Goal: Transaction & Acquisition: Purchase product/service

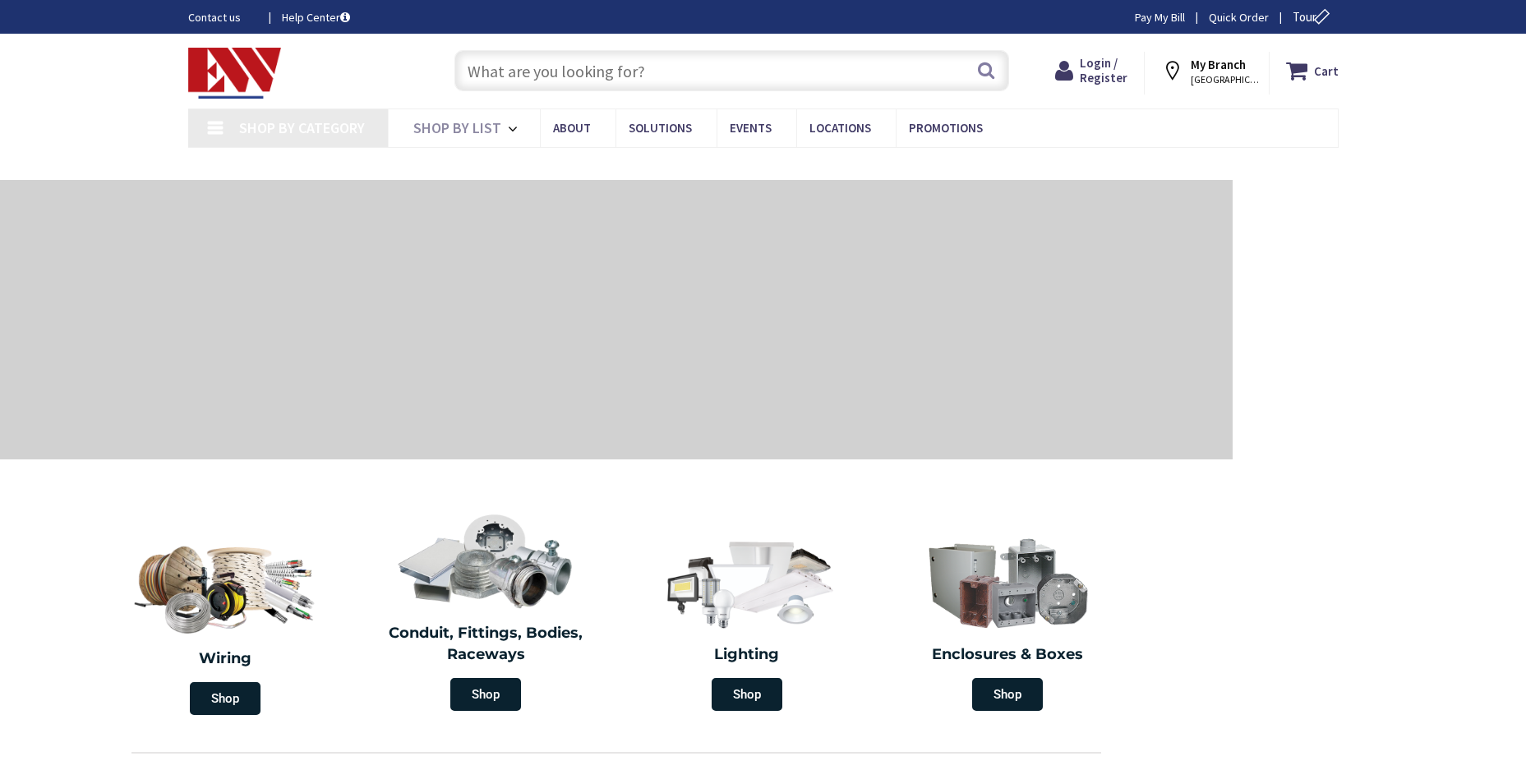
type input "[GEOGRAPHIC_DATA], [GEOGRAPHIC_DATA]"
click at [1102, 67] on span "Login / Register" at bounding box center [1104, 70] width 48 height 31
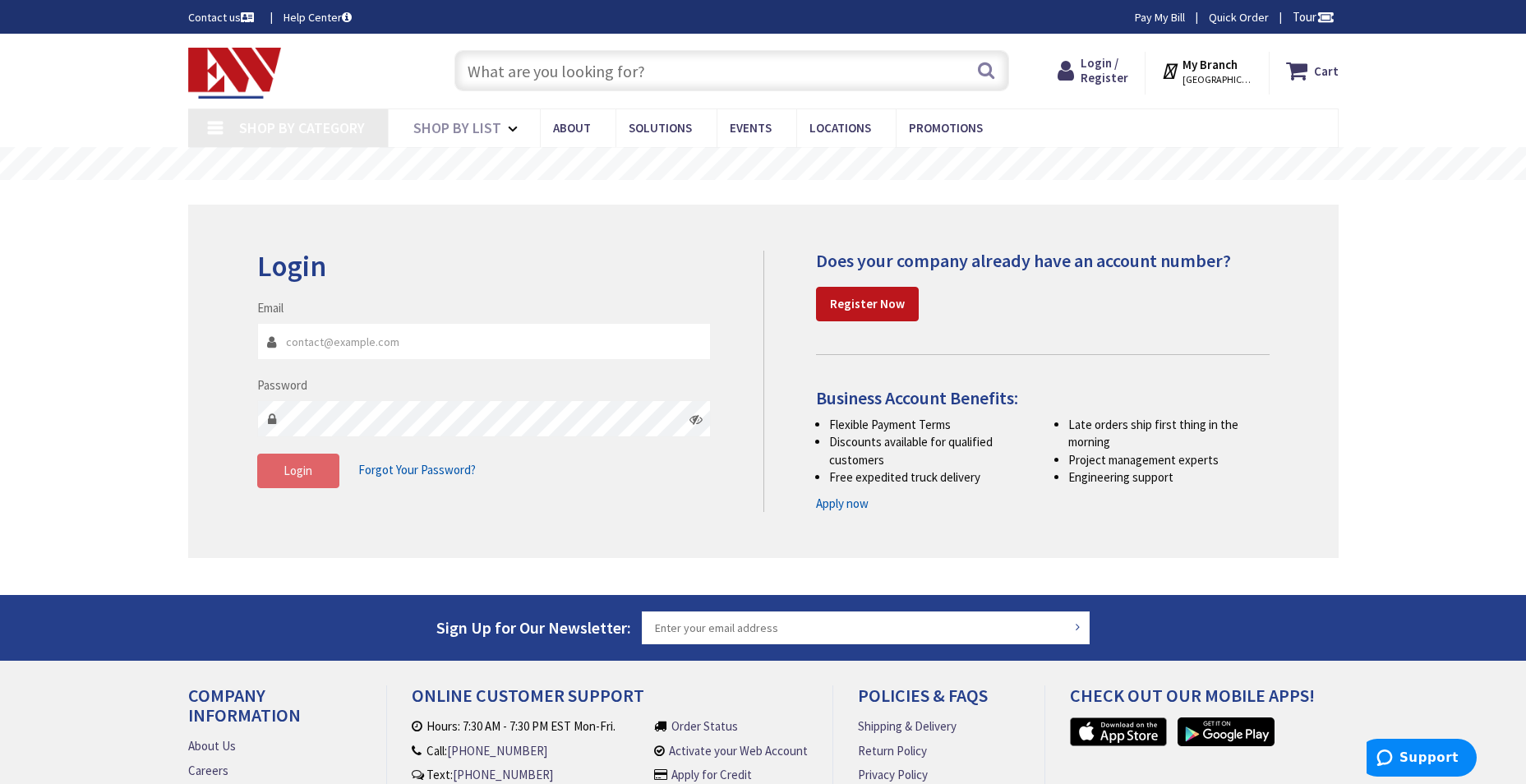
type input "sgavitt@pscnda.com"
click at [307, 473] on span "Login" at bounding box center [298, 470] width 29 height 15
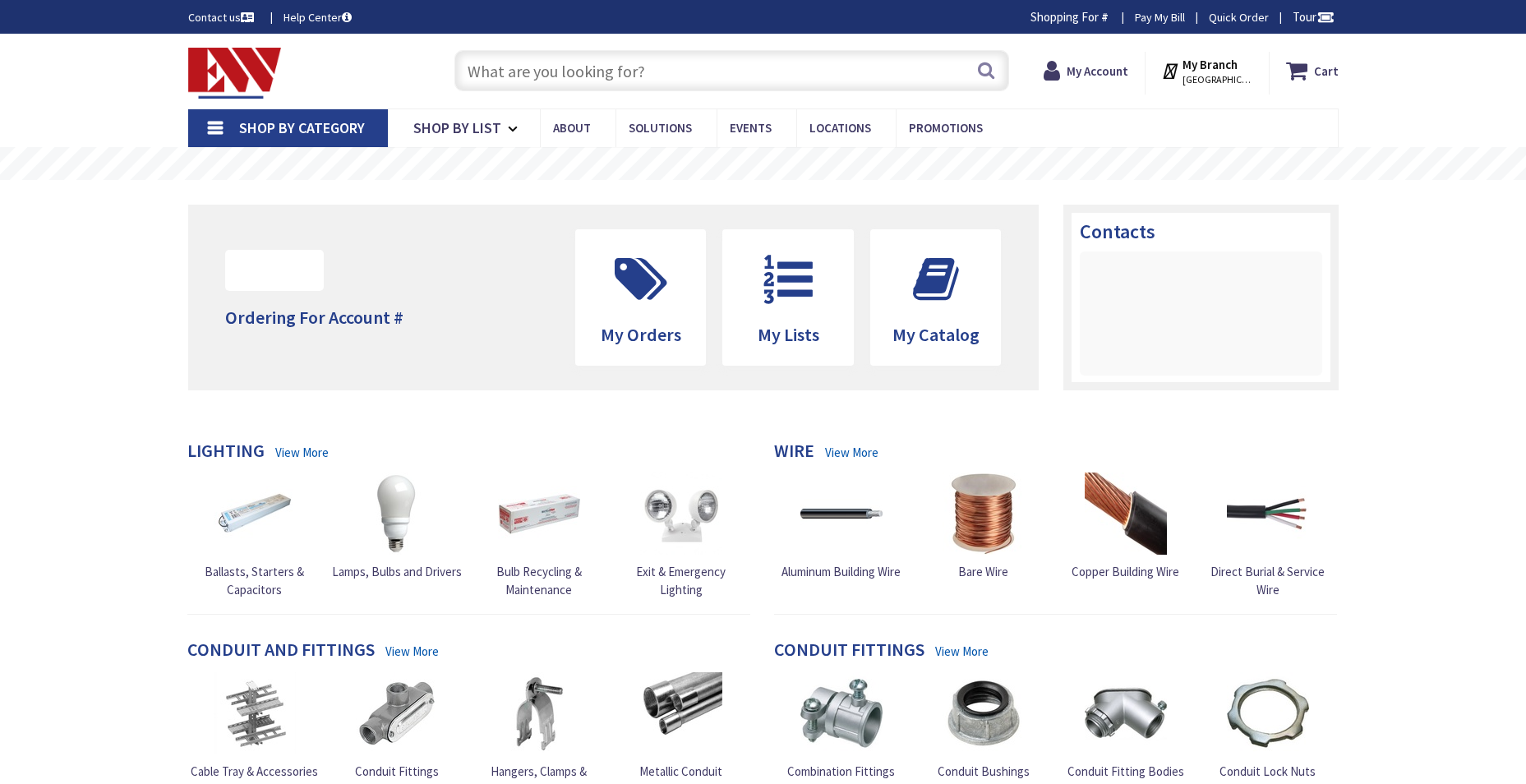
click at [502, 73] on input "text" at bounding box center [732, 71] width 555 height 42
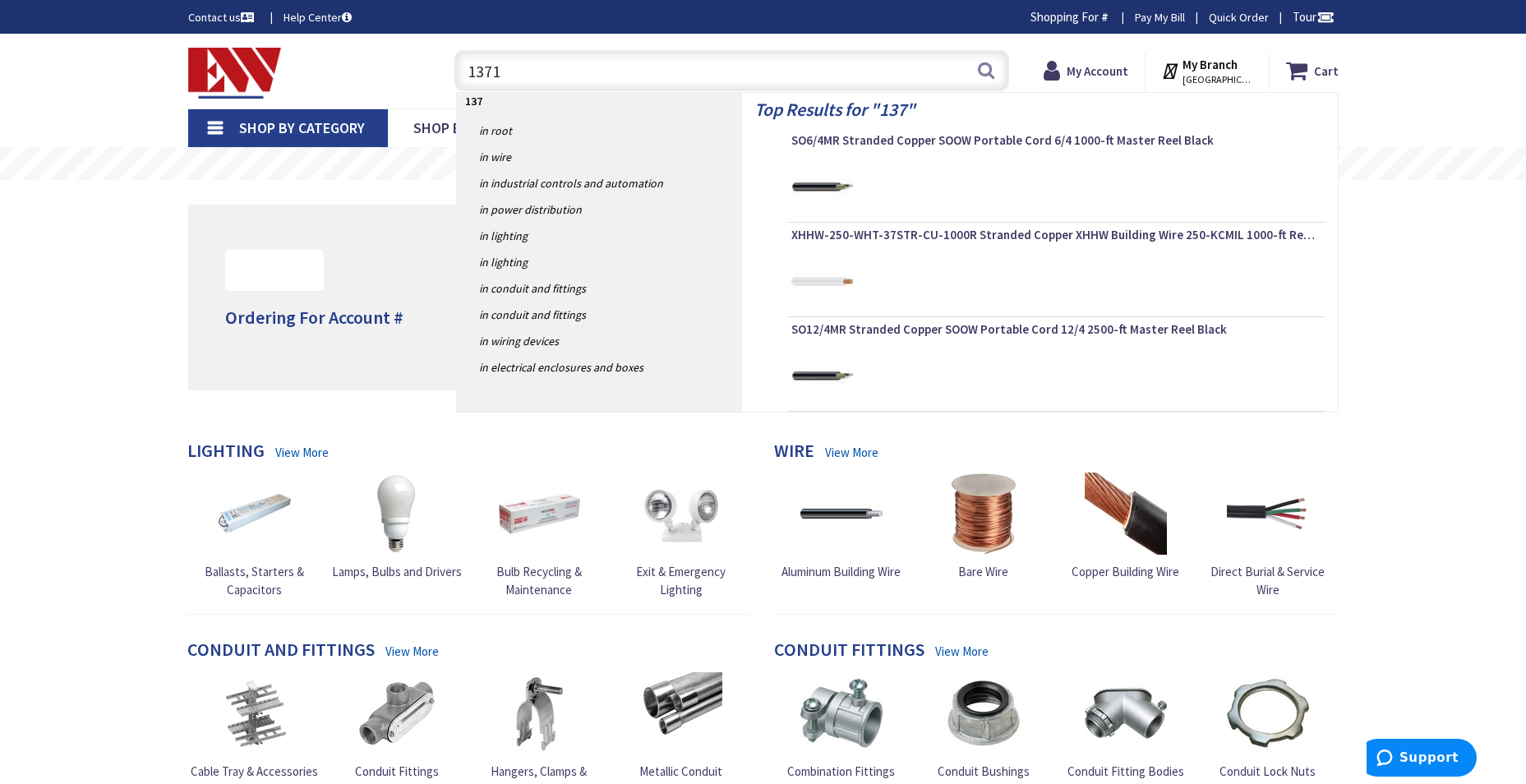
type input "13710"
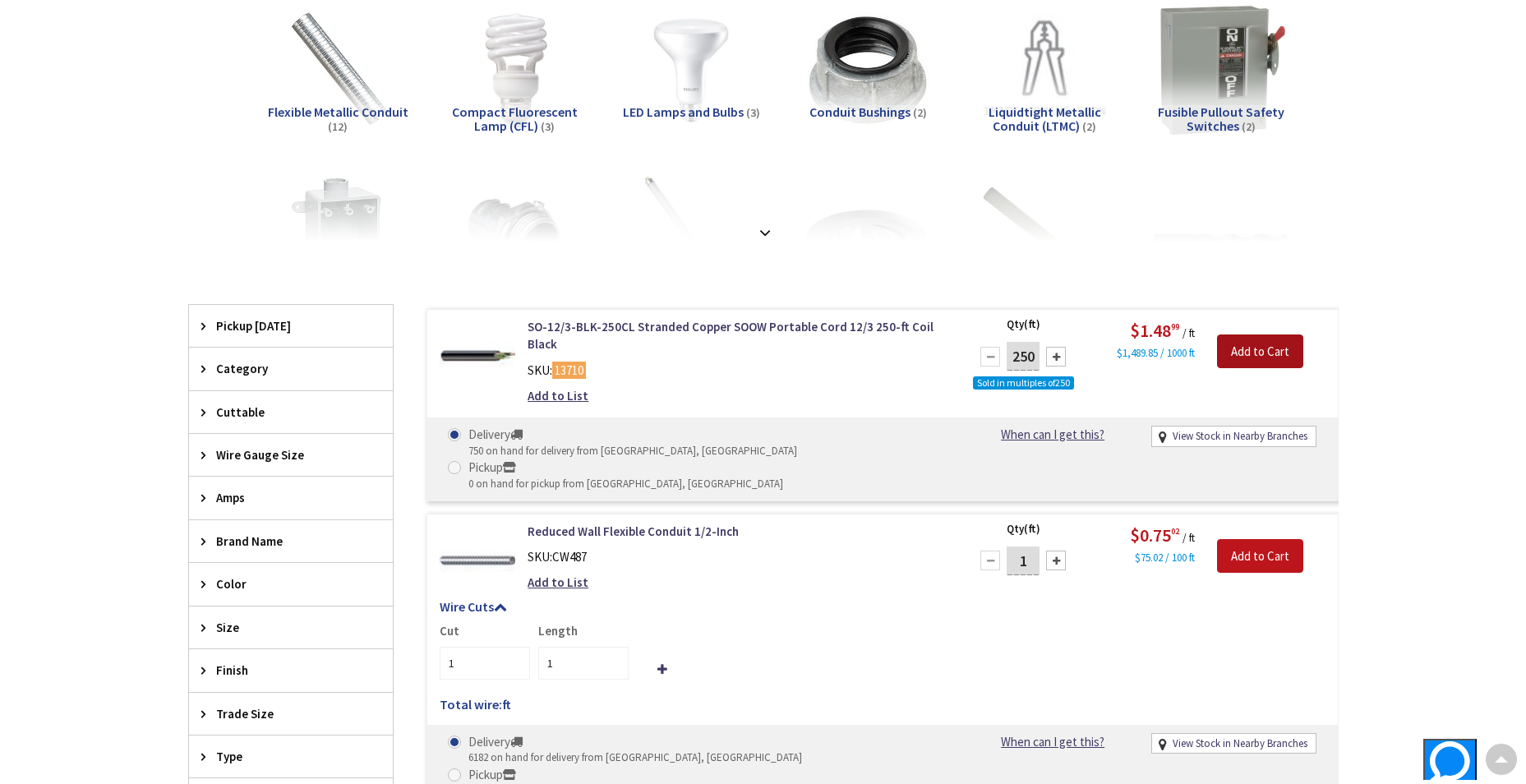
click at [1261, 352] on input "Add to Cart" at bounding box center [1261, 352] width 87 height 34
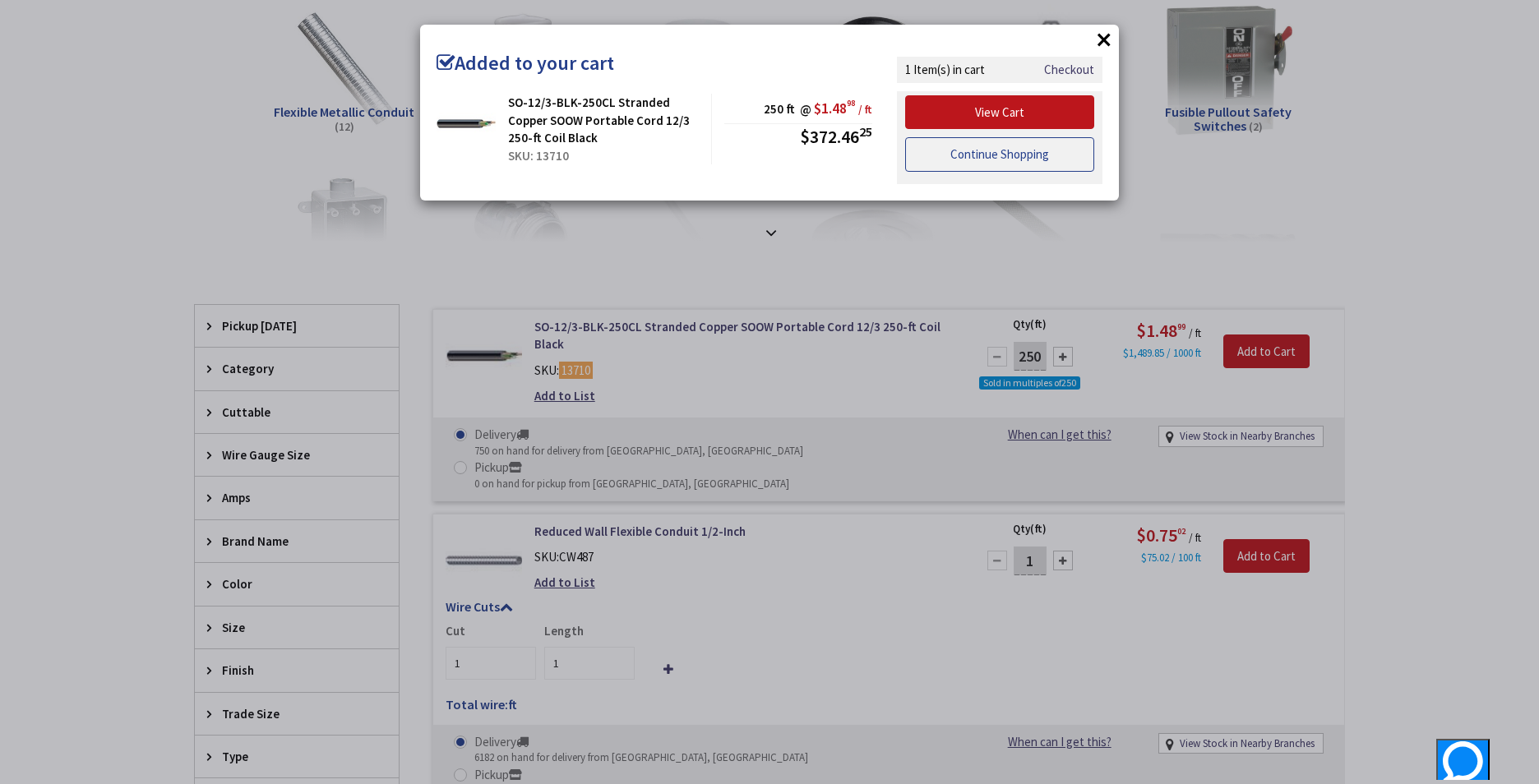
drag, startPoint x: 984, startPoint y: 161, endPoint x: 1238, endPoint y: 183, distance: 255.0
click at [984, 161] on link "Continue Shopping" at bounding box center [999, 154] width 189 height 34
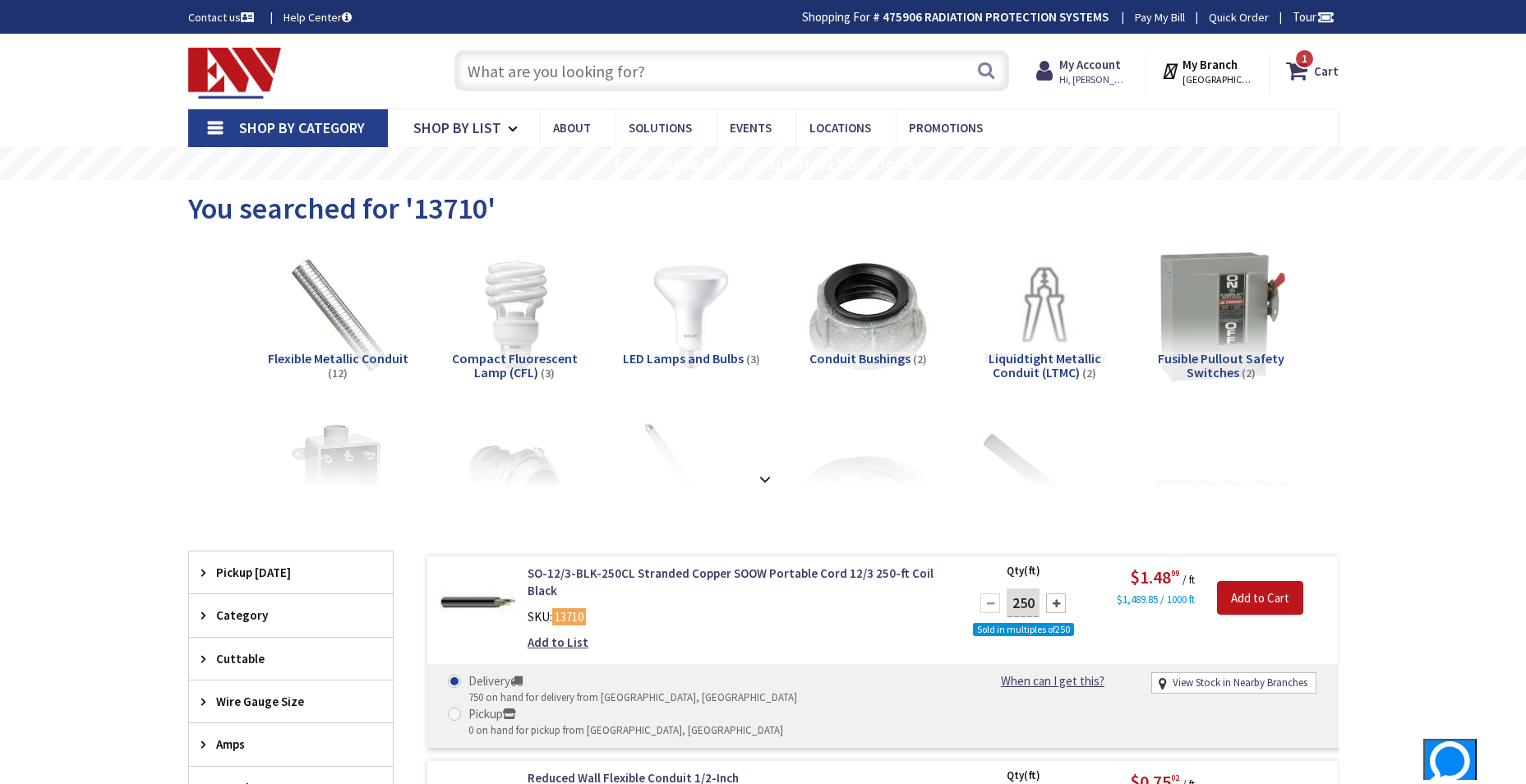
click at [520, 70] on input "text" at bounding box center [732, 71] width 555 height 42
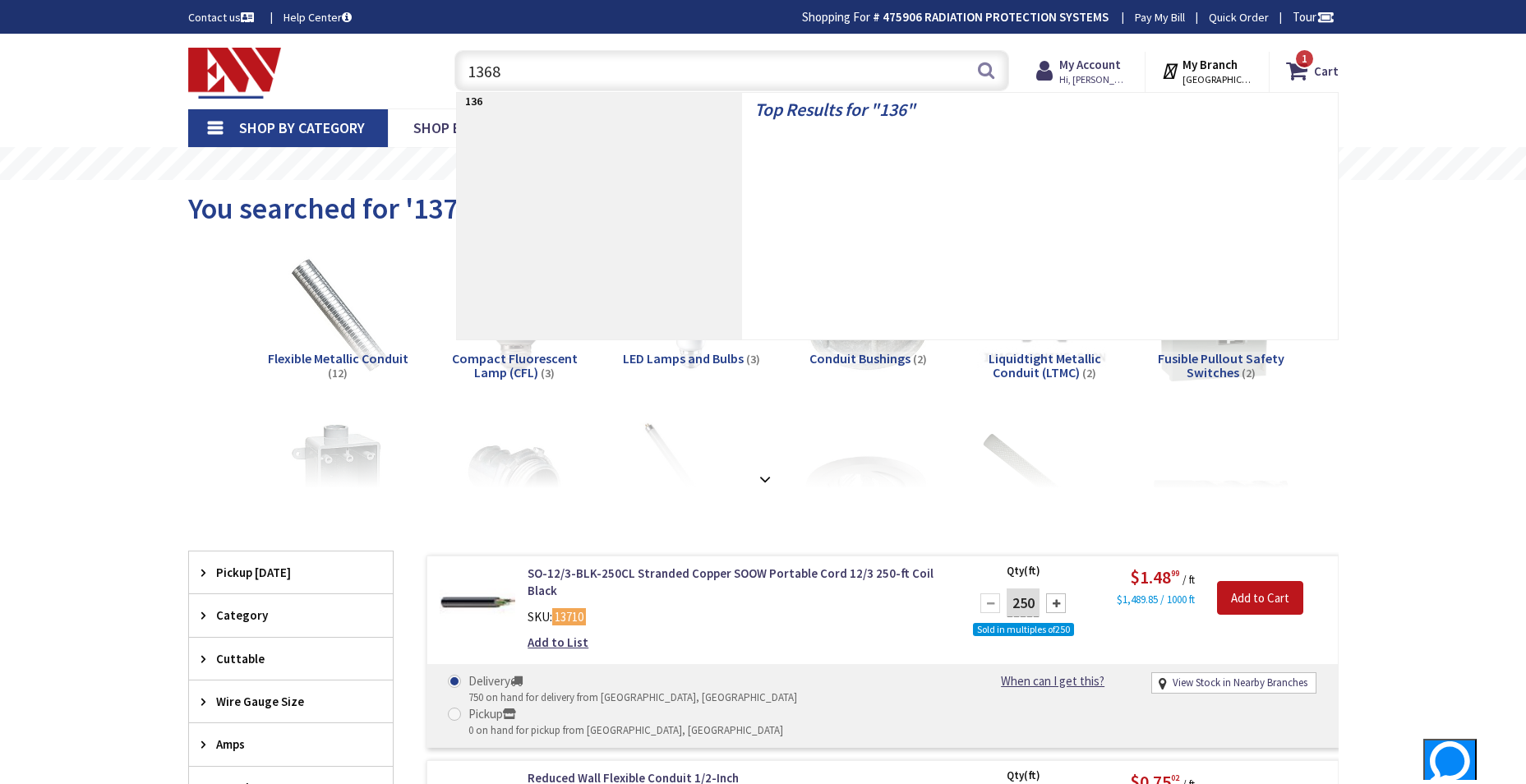
type input "13686"
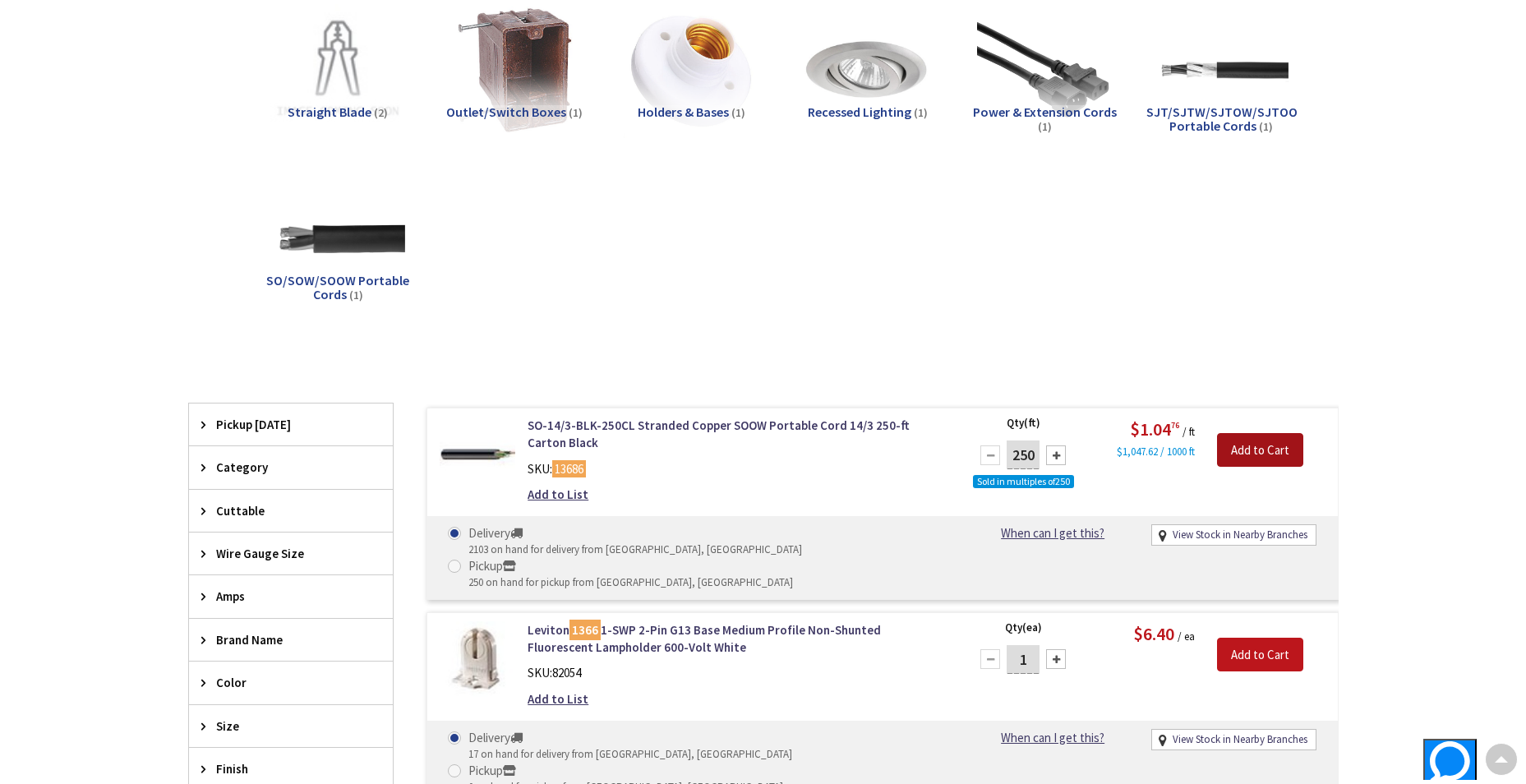
click at [1262, 455] on input "Add to Cart" at bounding box center [1261, 450] width 87 height 34
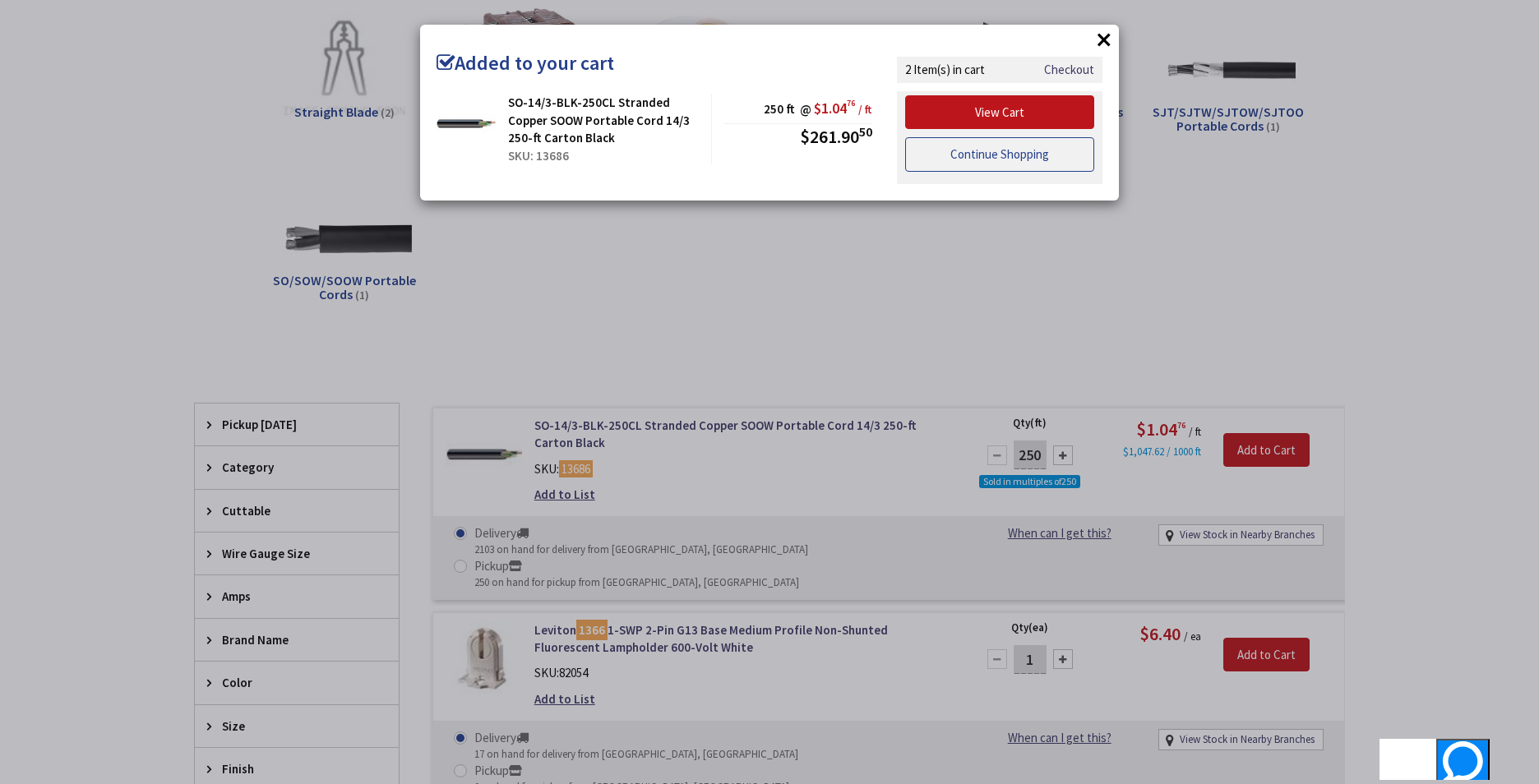
click at [983, 159] on link "Continue Shopping" at bounding box center [999, 154] width 189 height 34
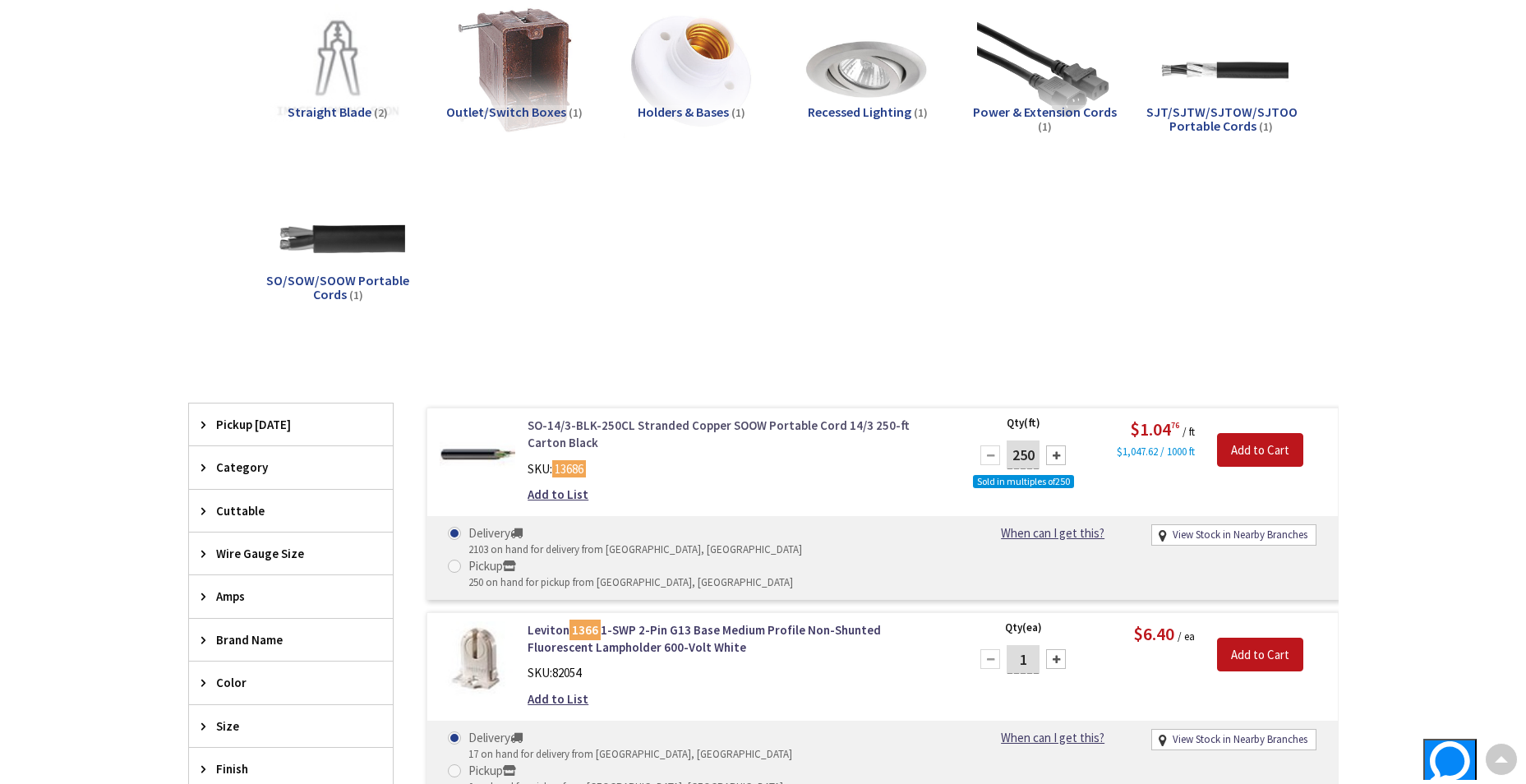
click at [689, 421] on link "SO-14/3-BLK-250CL Stranded Copper SOOW Portable Cord 14/3 250-ft Carton Black" at bounding box center [737, 434] width 419 height 35
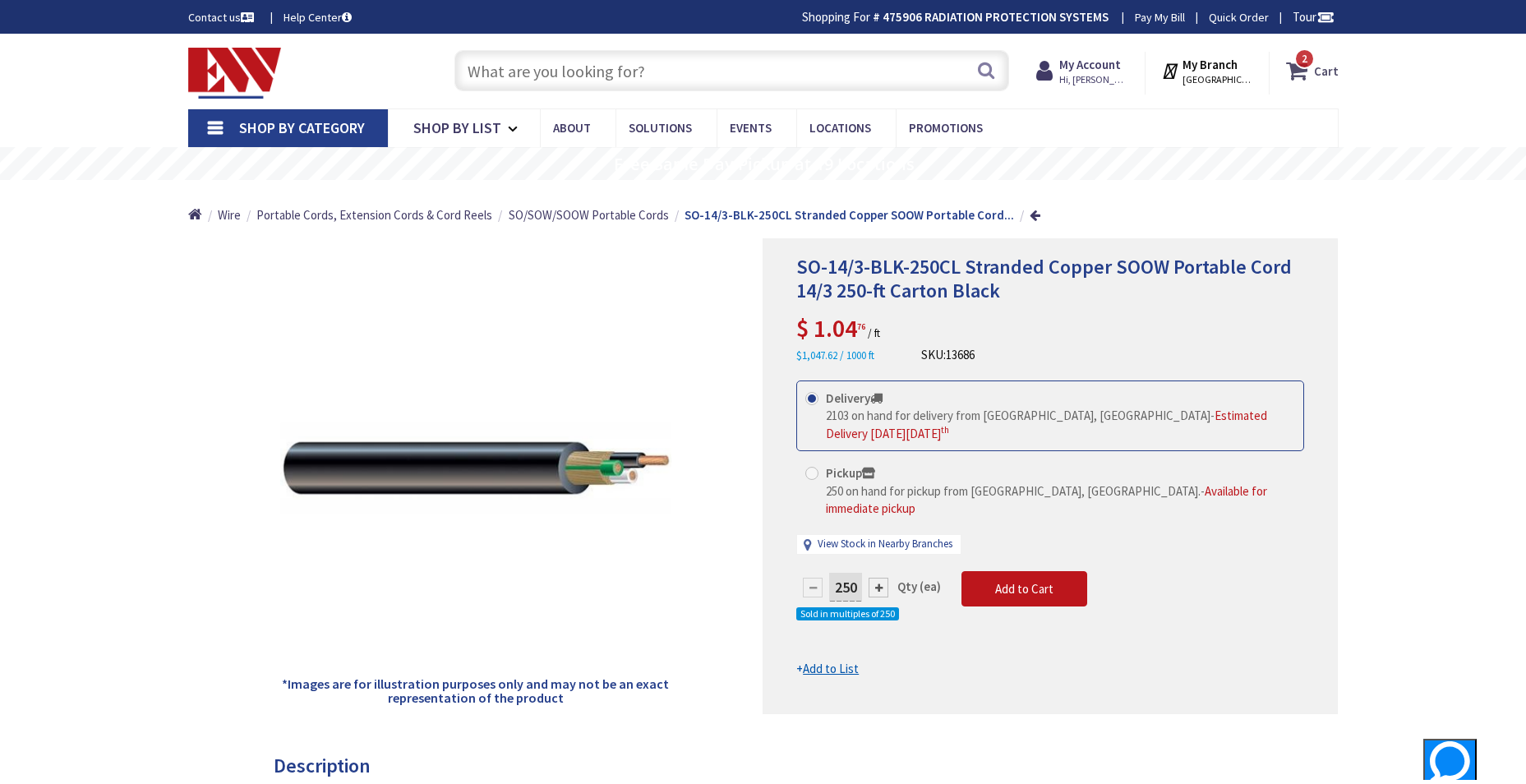
click at [1309, 67] on span "2 2 items" at bounding box center [1304, 59] width 21 height 21
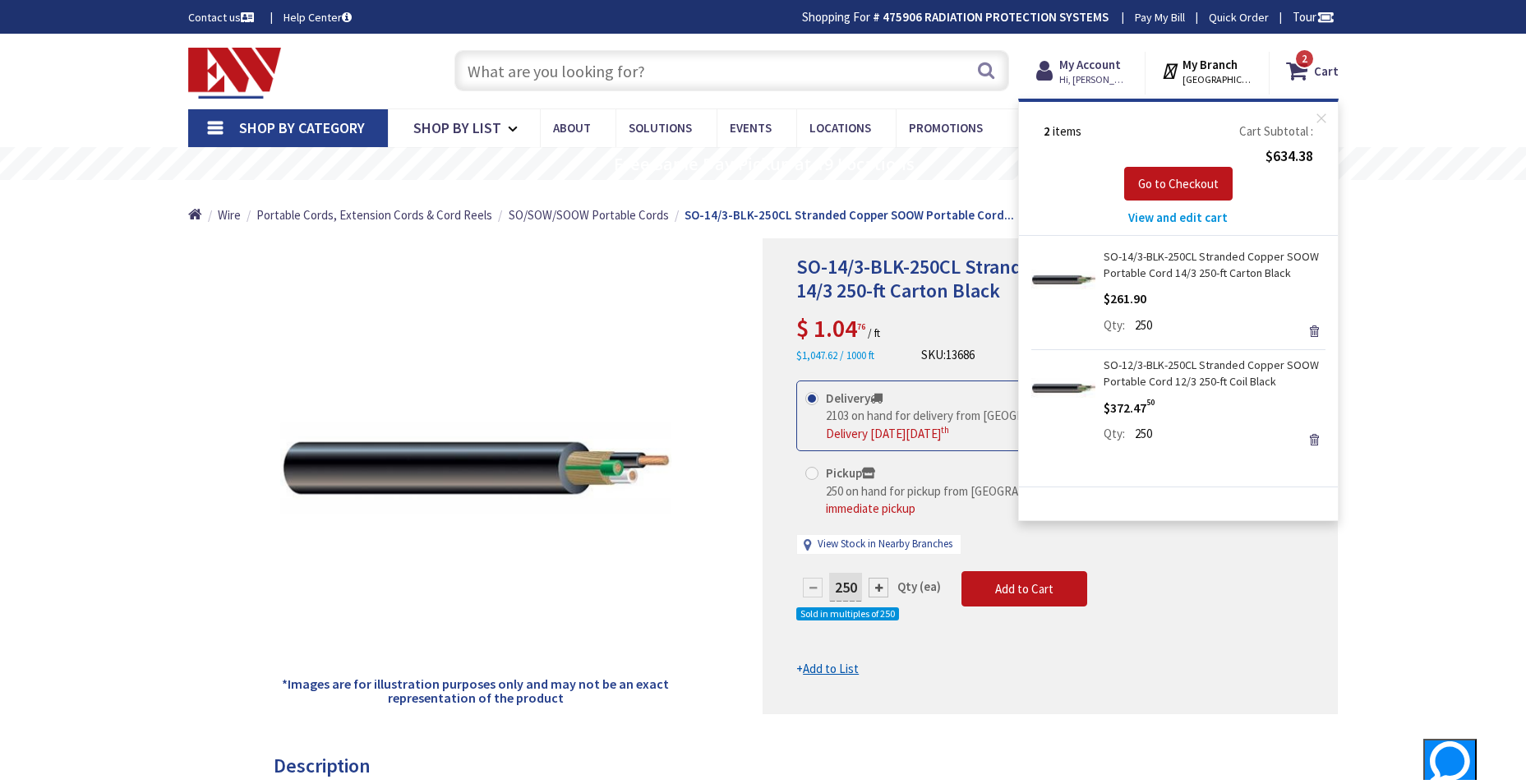
click at [1162, 221] on span "View and edit cart" at bounding box center [1178, 217] width 99 height 15
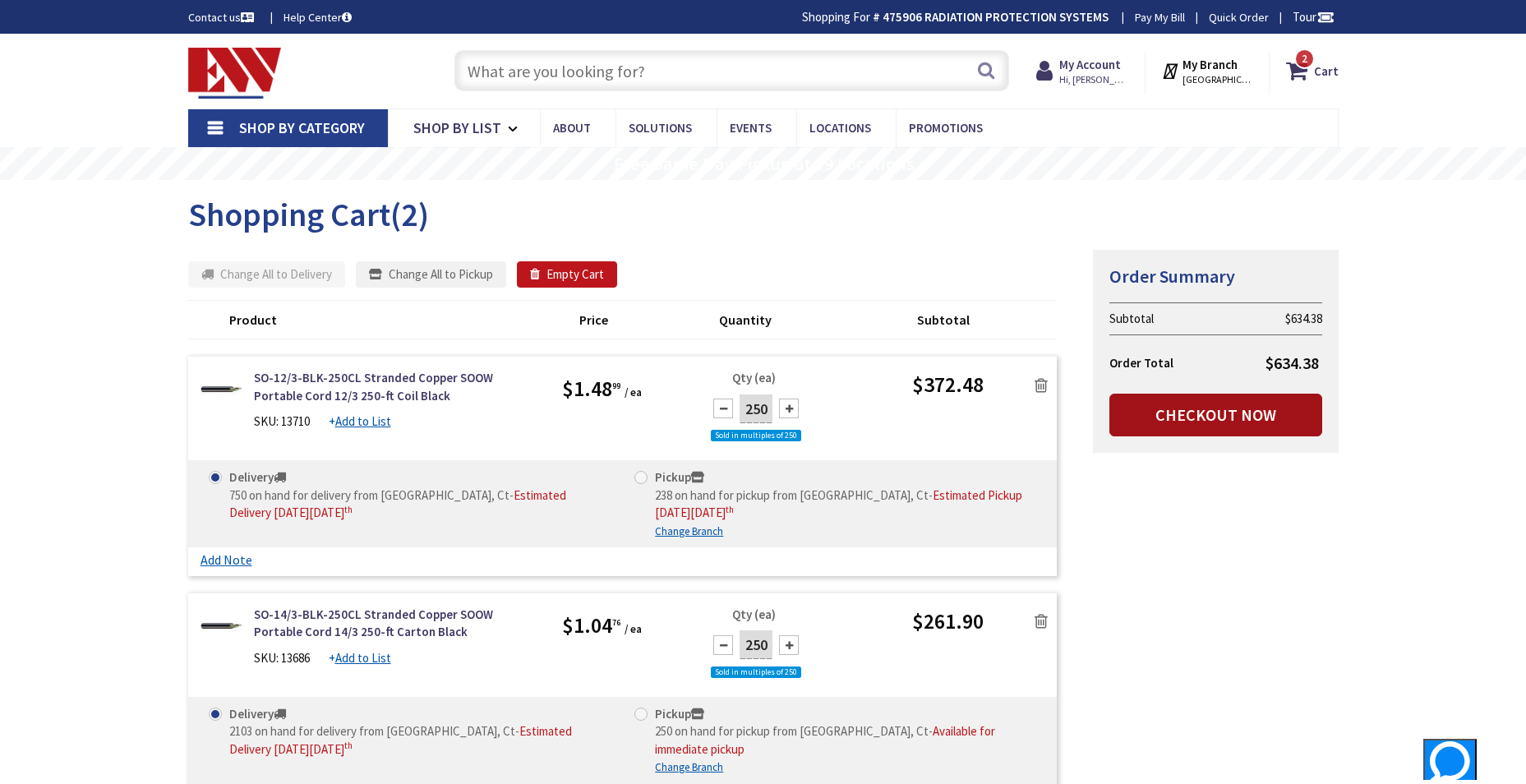
click at [1215, 410] on link "Checkout Now" at bounding box center [1216, 414] width 213 height 42
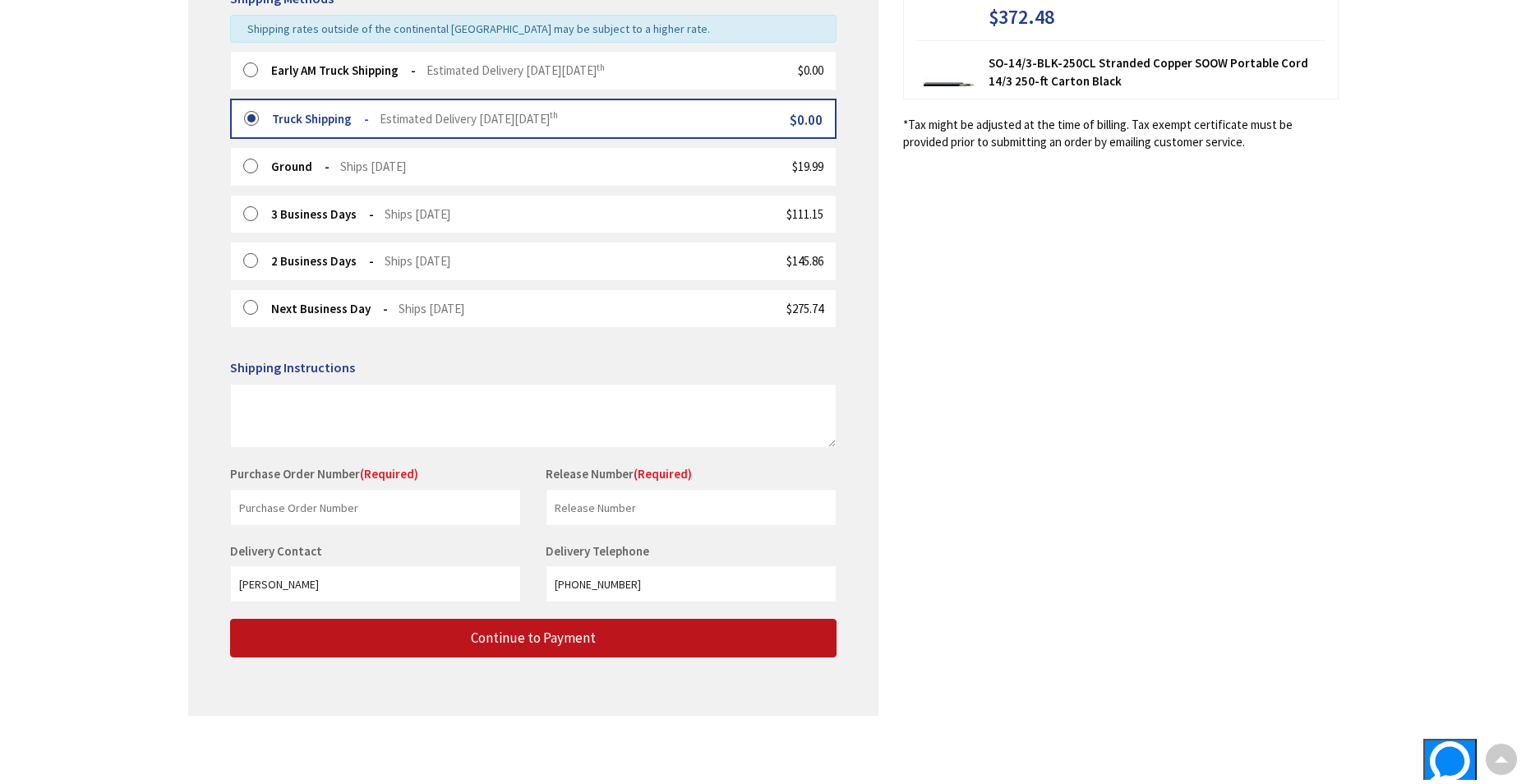
scroll to position [430, 0]
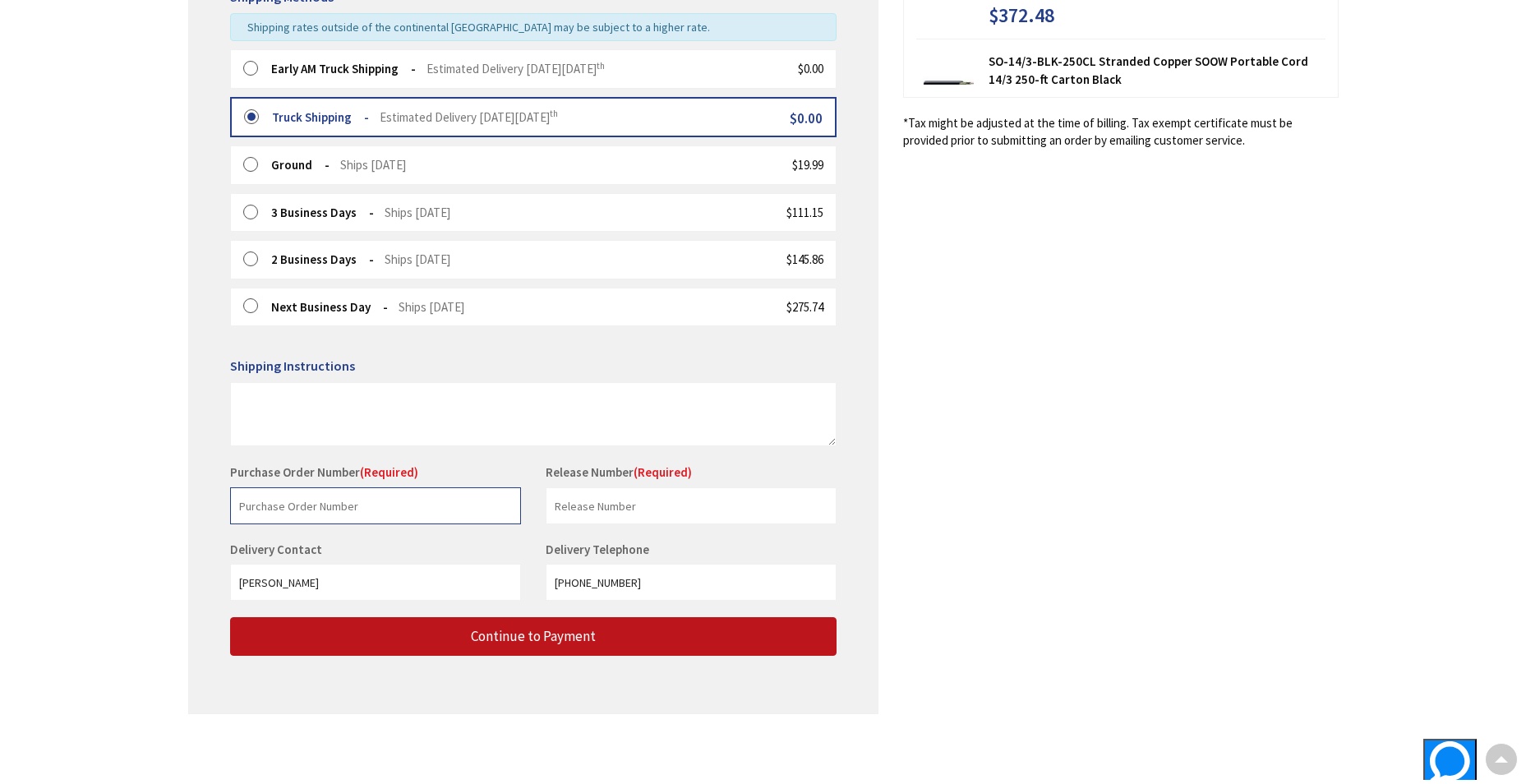
click at [270, 505] on input "text" at bounding box center [375, 505] width 291 height 37
type input "PO-24904"
click at [568, 509] on input "text" at bounding box center [691, 505] width 291 height 37
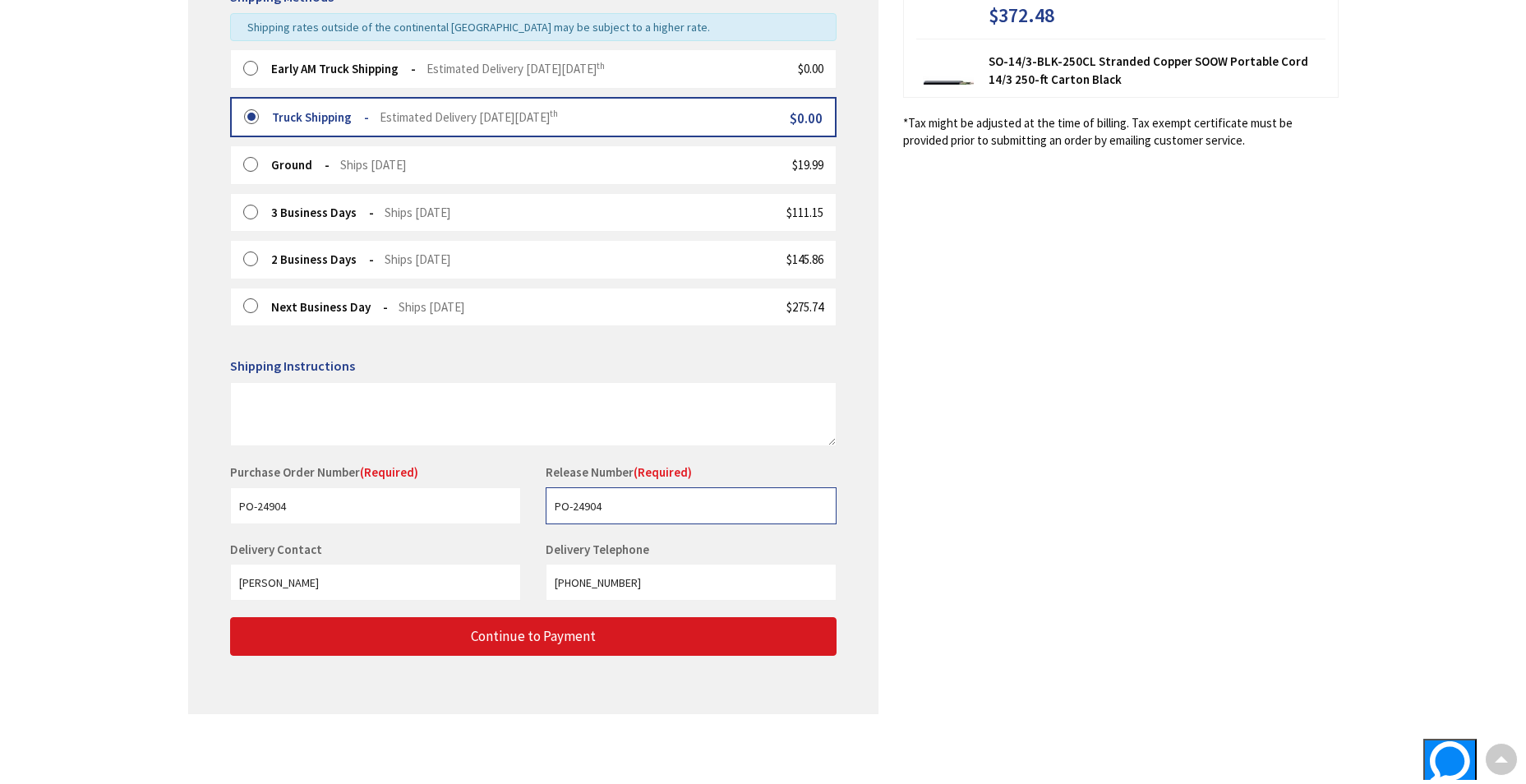
type input "PO-24904"
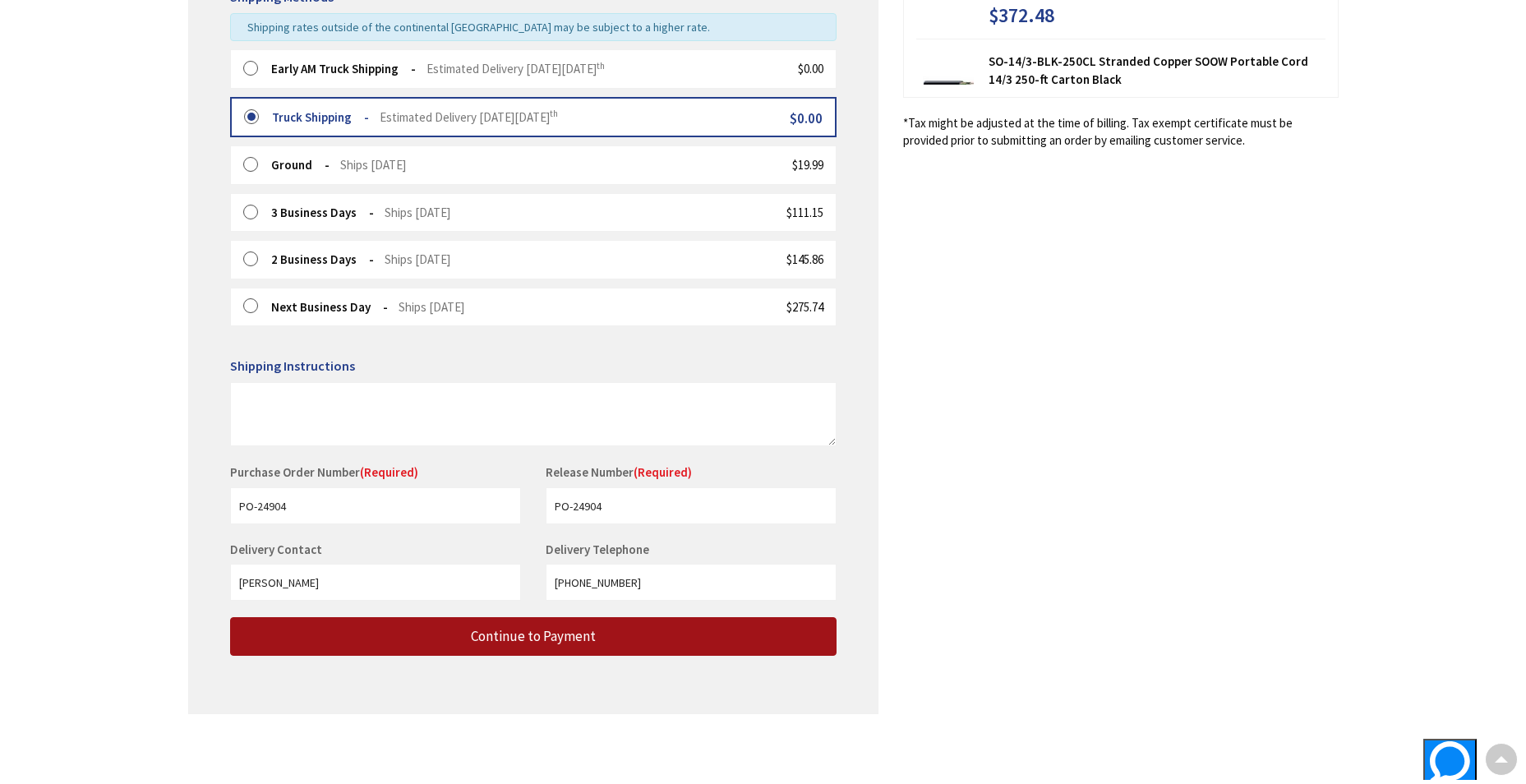
click at [562, 630] on span "Continue to Payment" at bounding box center [533, 636] width 125 height 18
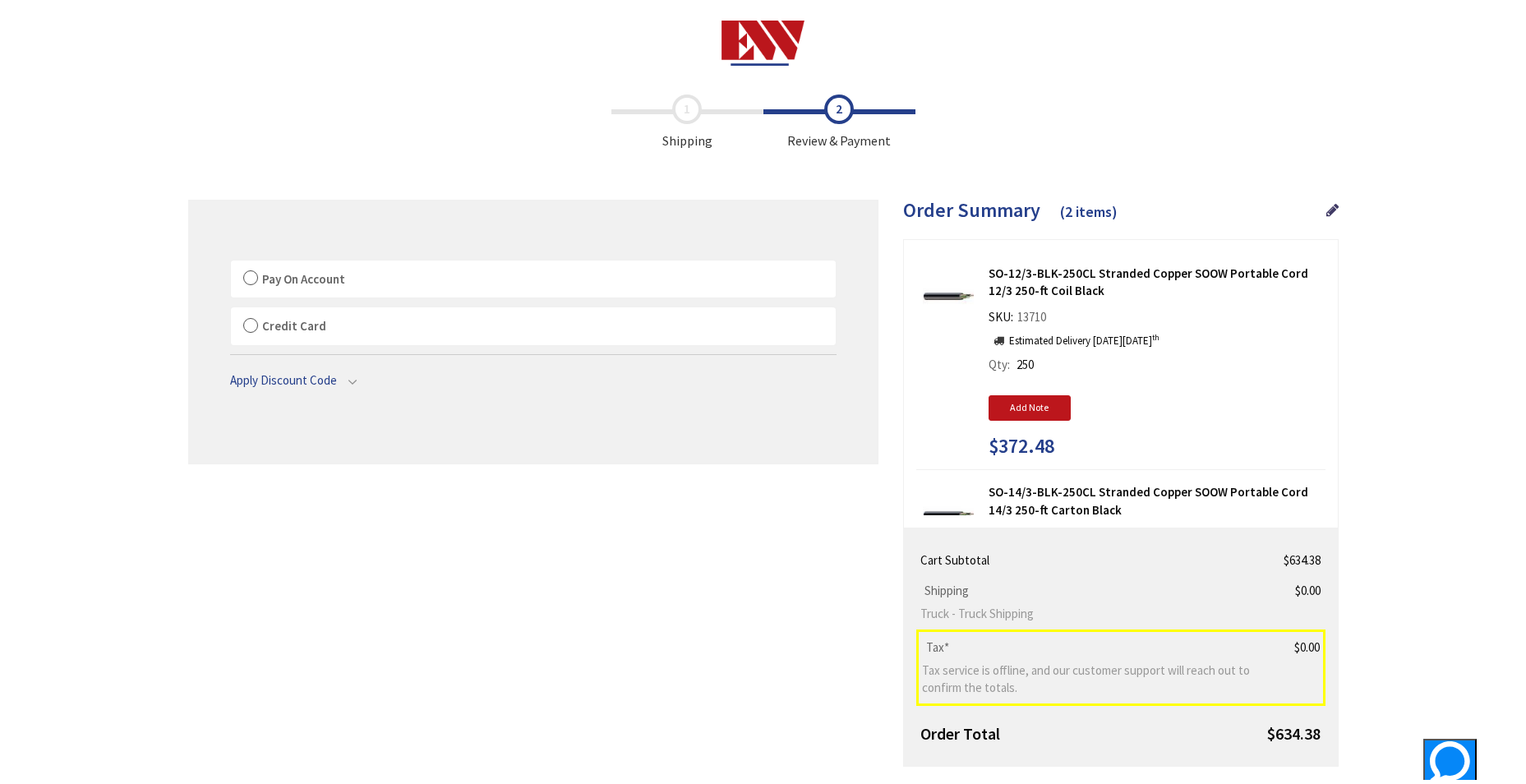
drag, startPoint x: 245, startPoint y: 273, endPoint x: 450, endPoint y: 284, distance: 205.3
click at [245, 273] on label "Pay On Account" at bounding box center [533, 280] width 605 height 38
click at [231, 263] on input "Pay On Account" at bounding box center [231, 263] width 0 height 0
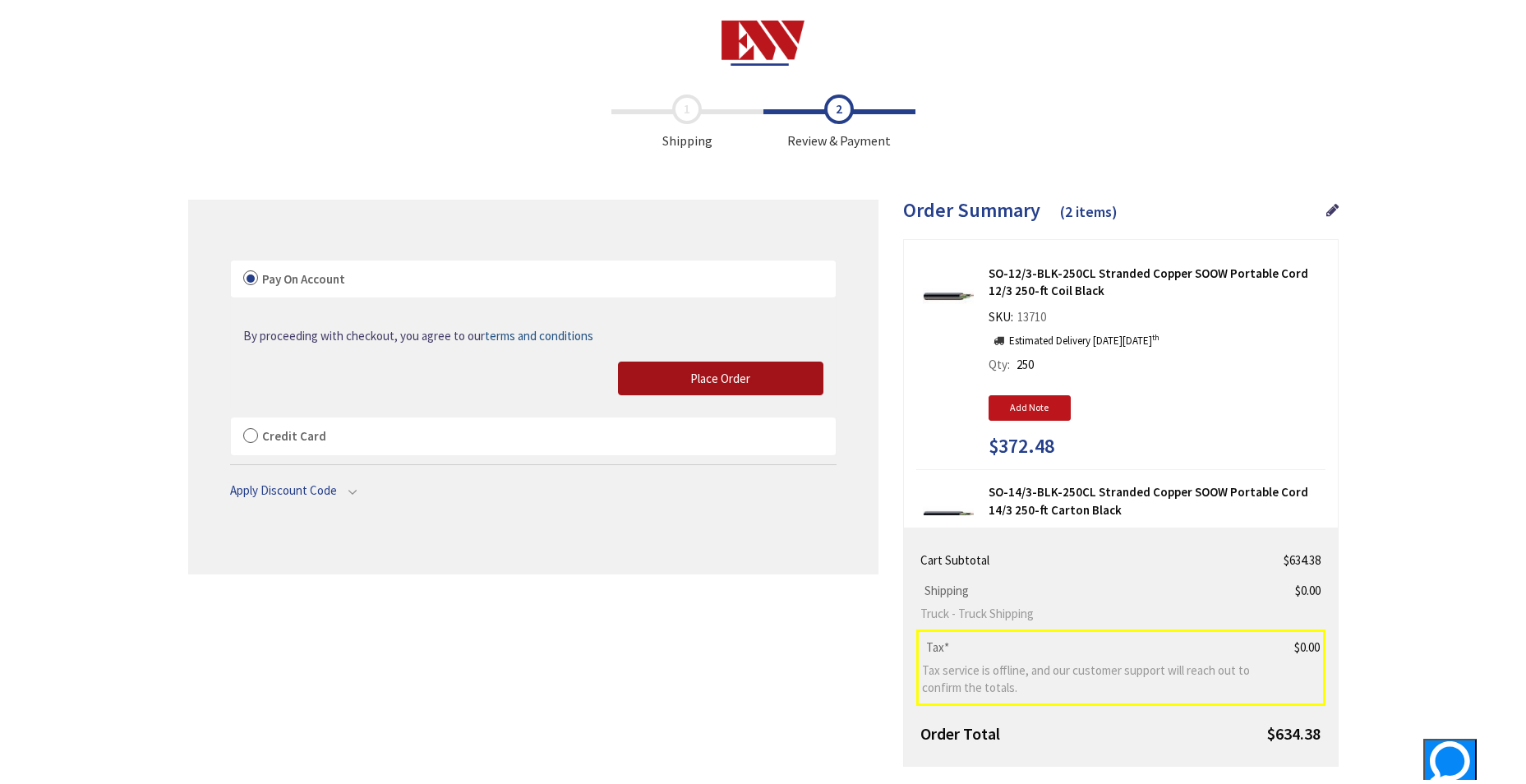
drag, startPoint x: 716, startPoint y: 383, endPoint x: 368, endPoint y: 783, distance: 530.2
click at [716, 383] on span "Place Order" at bounding box center [720, 378] width 60 height 15
